Goal: Task Accomplishment & Management: Complete application form

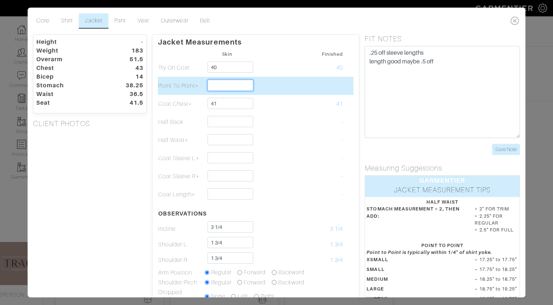
click at [247, 85] on input "text" at bounding box center [230, 85] width 46 height 11
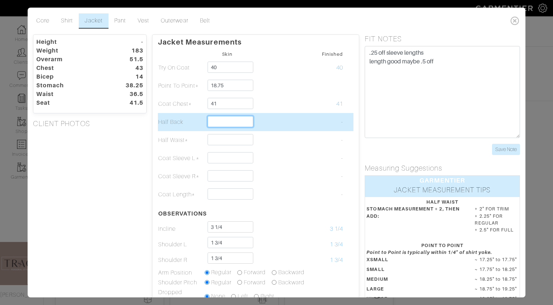
type input "18 3/4"
click at [228, 120] on input "text" at bounding box center [230, 121] width 46 height 11
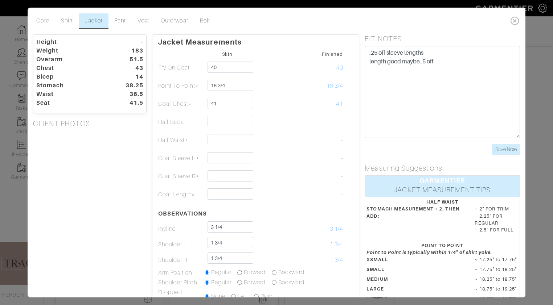
click at [16, 218] on div "Core Shirt Jacket Pant Vest Outerwear Belt Height - Weight 183 Overarm 51.5 Che…" at bounding box center [276, 152] width 553 height 305
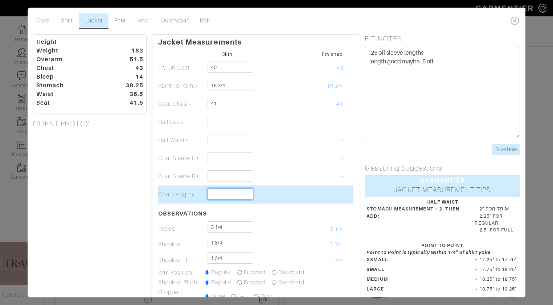
click at [218, 199] on input "text" at bounding box center [230, 194] width 46 height 11
type input "3"
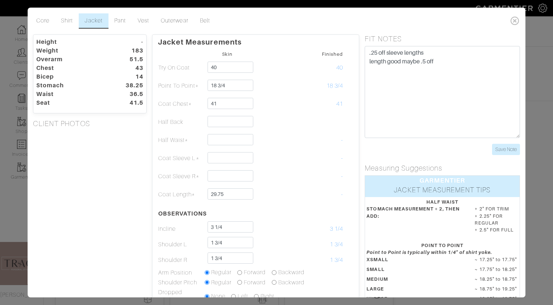
type input "29 3/4"
click at [124, 218] on div "Height - Weight 183 Overarm 51.5 Chest 43 Bicep 14 Stomach 38.25 Waist 36.5 Sea…" at bounding box center [90, 220] width 124 height 373
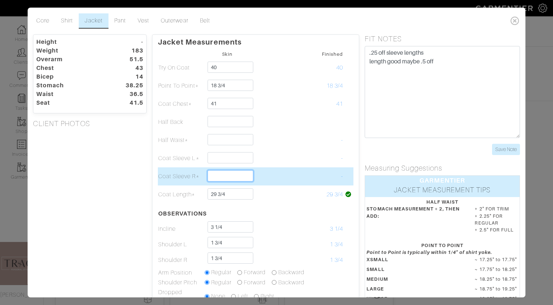
click at [222, 177] on input "text" at bounding box center [230, 175] width 46 height 11
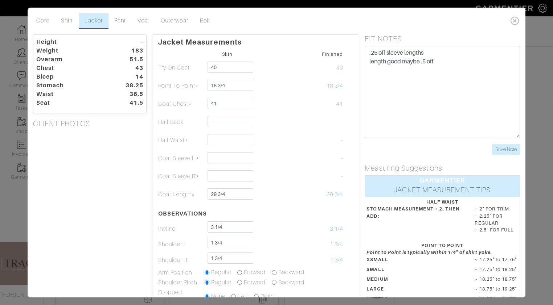
click at [12, 225] on div "Core Shirt Jacket Pant Vest Outerwear Belt Height - Weight 183 Overarm 51.5 Che…" at bounding box center [276, 152] width 553 height 305
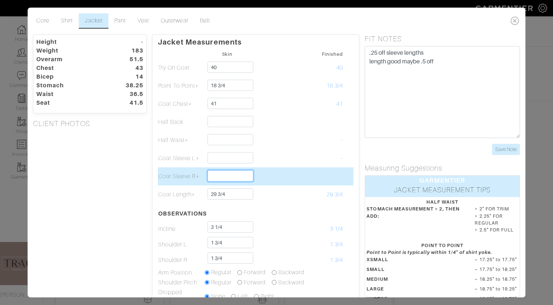
click at [218, 174] on input "text" at bounding box center [230, 175] width 46 height 11
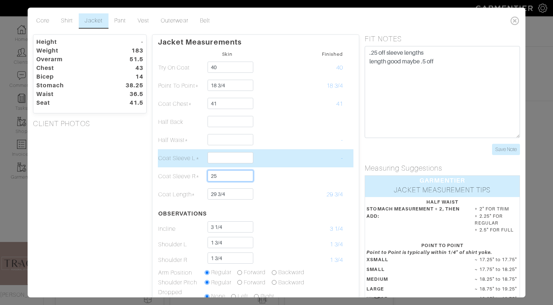
type input "25"
click at [213, 159] on input "text" at bounding box center [230, 157] width 46 height 11
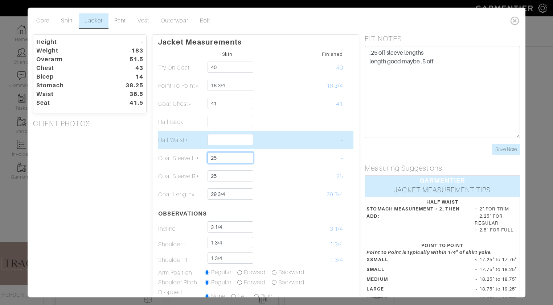
type input "25"
click at [225, 143] on input "text" at bounding box center [230, 139] width 46 height 11
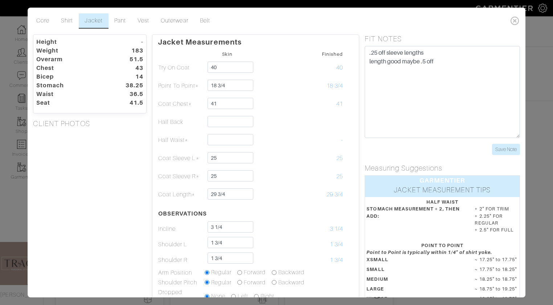
click at [16, 217] on div "Core Shirt Jacket Pant Vest Outerwear Belt Height - Weight 183 Overarm 51.5 Che…" at bounding box center [276, 152] width 553 height 305
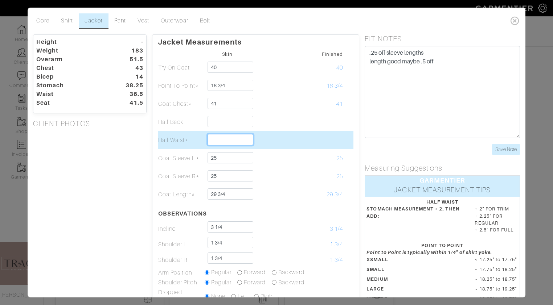
click at [214, 141] on input "text" at bounding box center [230, 139] width 46 height 11
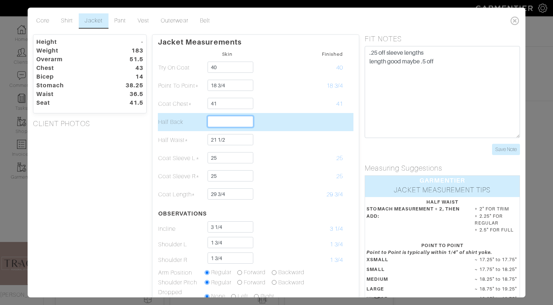
click at [213, 123] on input "text" at bounding box center [230, 121] width 46 height 11
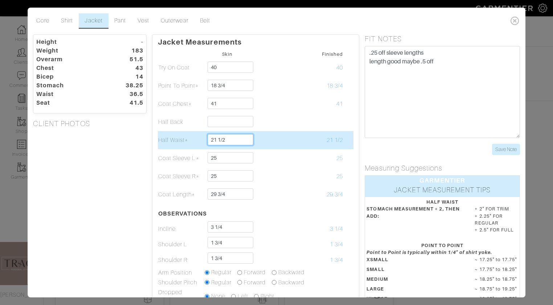
click at [228, 135] on input "21 1/2" at bounding box center [230, 139] width 46 height 11
click at [228, 138] on input "21 1/2" at bounding box center [230, 139] width 46 height 11
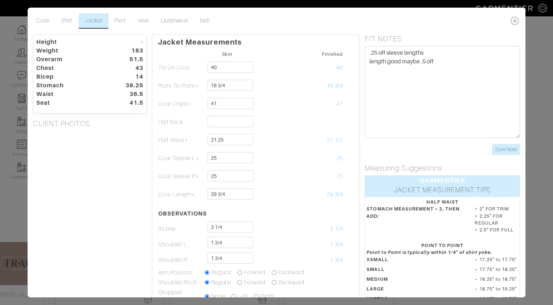
type input "21 1/4"
click at [17, 206] on div "Core Shirt Jacket Pant Vest Outerwear Belt Height - Weight 183 Overarm 51.5 Che…" at bounding box center [276, 152] width 553 height 305
click at [66, 21] on link "Shirt" at bounding box center [67, 20] width 24 height 15
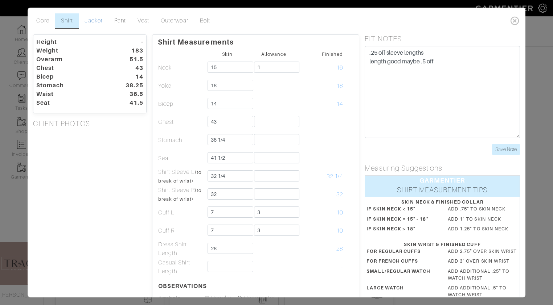
click at [94, 18] on link "Jacket" at bounding box center [93, 20] width 29 height 15
